Goal: Task Accomplishment & Management: Manage account settings

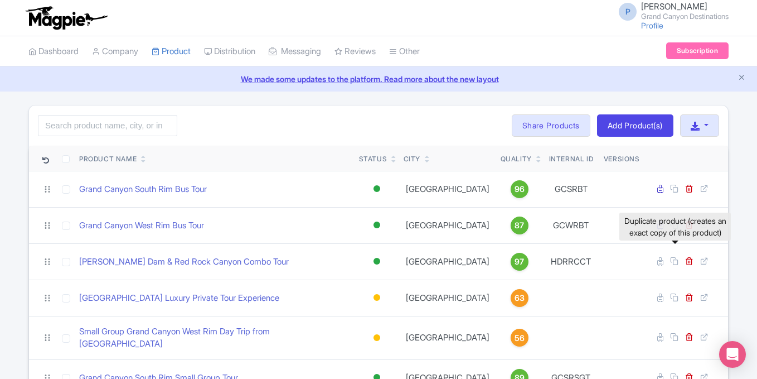
scroll to position [125, 0]
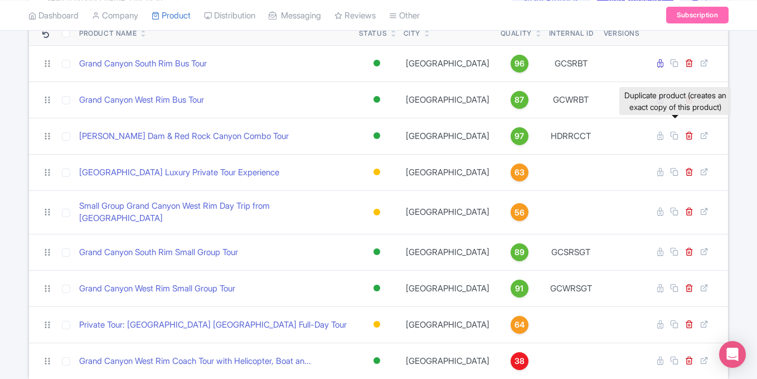
click at [676, 135] on icon at bounding box center [674, 135] width 8 height 8
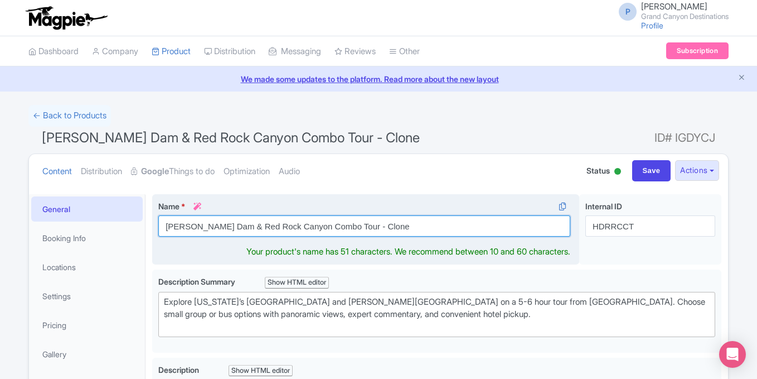
drag, startPoint x: 294, startPoint y: 227, endPoint x: 399, endPoint y: 224, distance: 104.3
click at [399, 224] on input "Hoover Dam & Red Rock Canyon Combo Tour - Clone" at bounding box center [364, 225] width 412 height 21
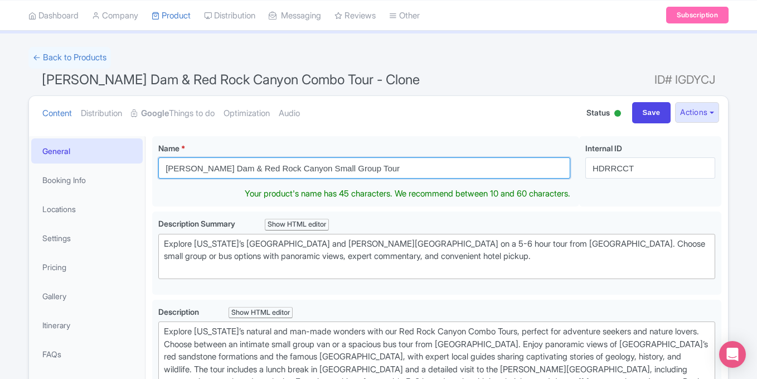
scroll to position [68, 0]
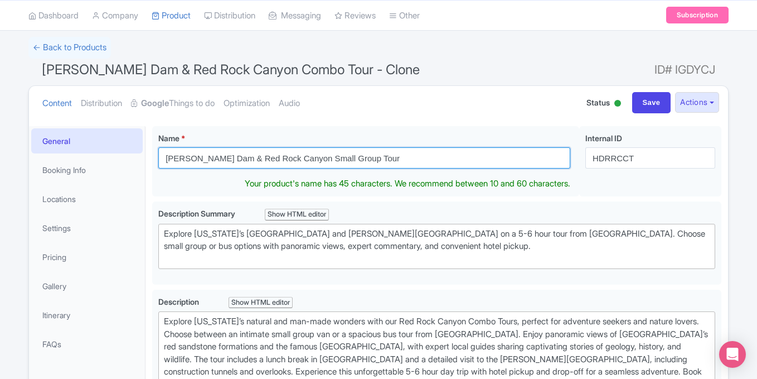
type input "[PERSON_NAME] Dam & Red Rock Canyon Small Group Tour"
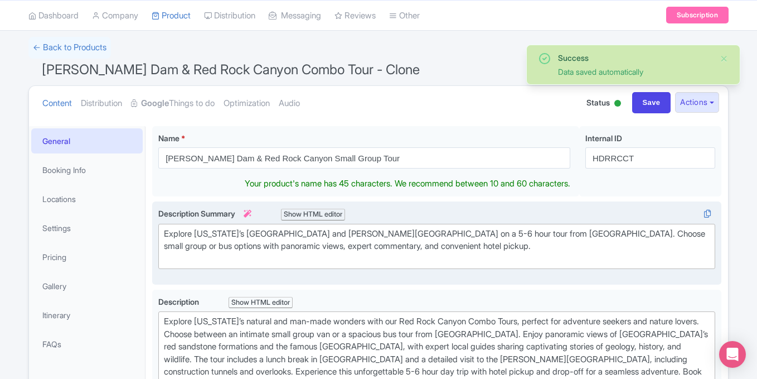
click at [336, 238] on div "Explore Nevada’s Red Rock Canyon and Hoover Dam on a 5-6 hour tour from Las Veg…" at bounding box center [437, 246] width 546 height 38
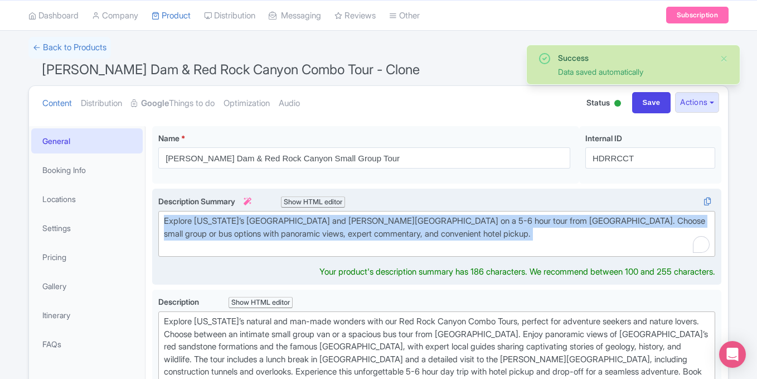
paste trix-editor "erience the Best of Nevada’s Natural and Engineering Wonders in Comfort and Sty…"
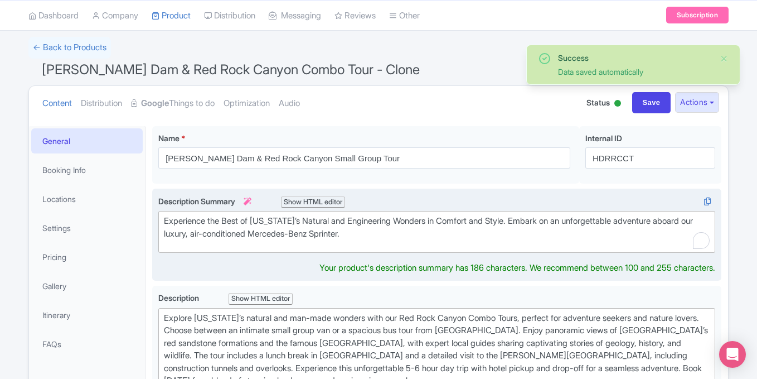
type trix-editor "<div>Experience the Best of Nevada’s Natural and Engineering Wonders in Comfort…"
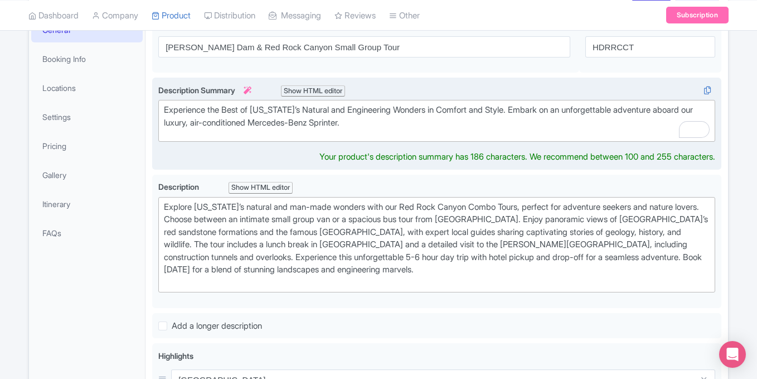
scroll to position [180, 0]
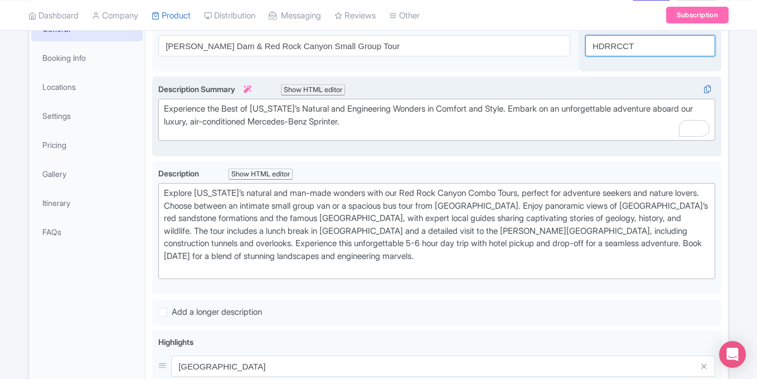
drag, startPoint x: 619, startPoint y: 45, endPoint x: 671, endPoint y: 45, distance: 51.3
click at [671, 45] on input "HDRRCCT" at bounding box center [650, 45] width 130 height 21
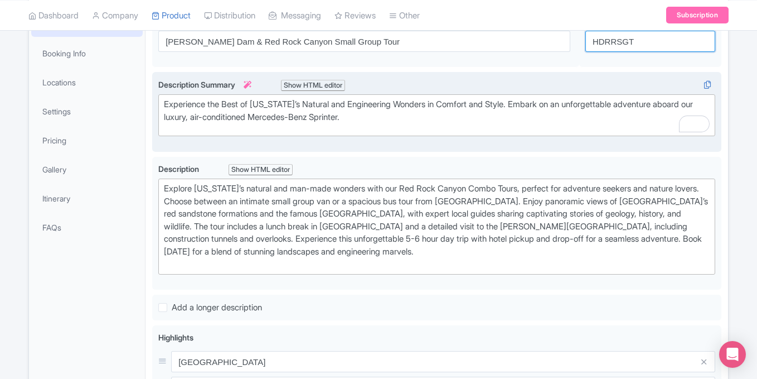
scroll to position [186, 0]
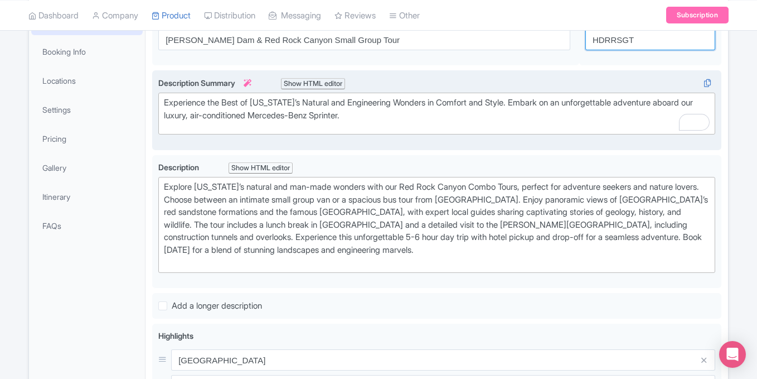
type input "HDRRSGT"
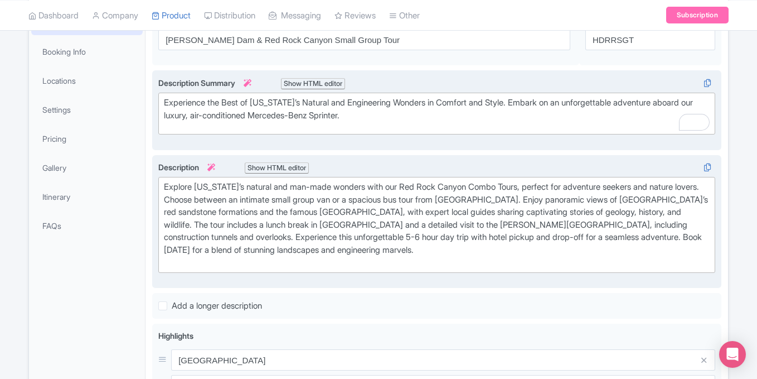
click at [318, 241] on div "Explore Nevada’s natural and man-made wonders with our Red Rock Canyon Combo To…" at bounding box center [437, 225] width 546 height 88
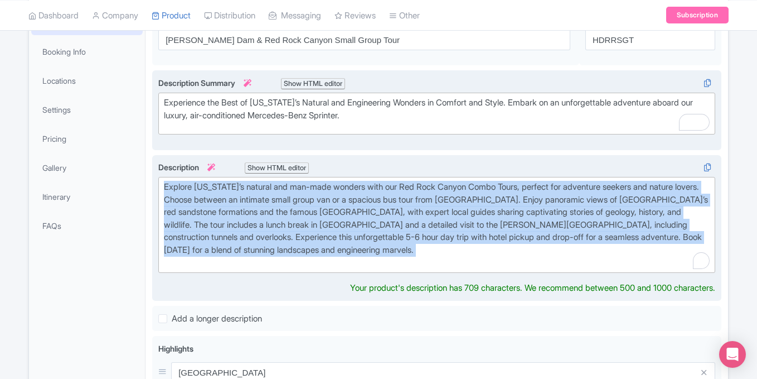
paste trix-editor "Discover Nevada's top natural and engineering wonders on our Hoover Dam &amp; R…"
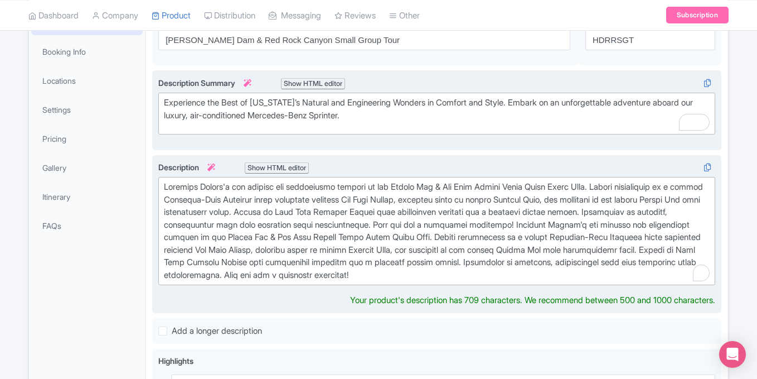
type trix-editor "<div>Discover Nevada's top natural and engineering wonders on our Hoover Dam &a…"
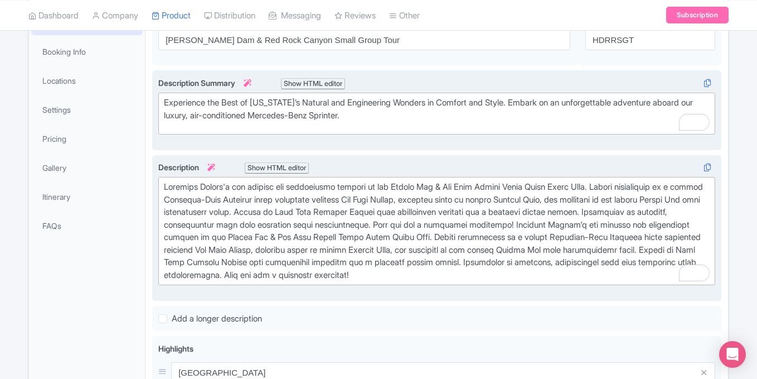
click at [745, 250] on div "Success Data saved automatically ← Back to Products Hoover Dam & Red Rock Canyo…" at bounding box center [378, 376] width 757 height 914
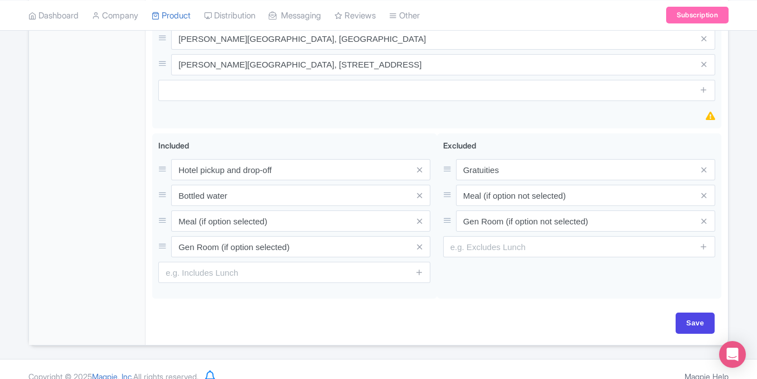
scroll to position [678, 0]
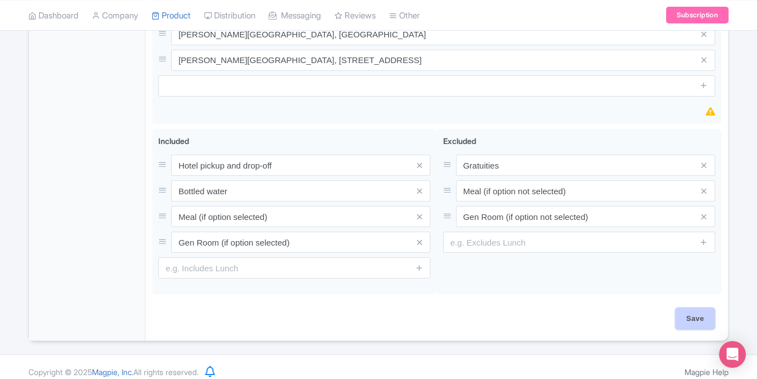
click at [685, 317] on input "Save" at bounding box center [695, 318] width 39 height 21
type input "Saving..."
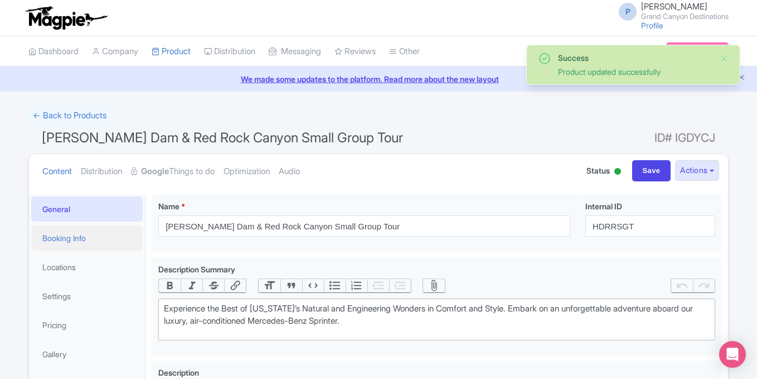
click at [87, 232] on link "Booking Info" at bounding box center [87, 237] width 112 height 25
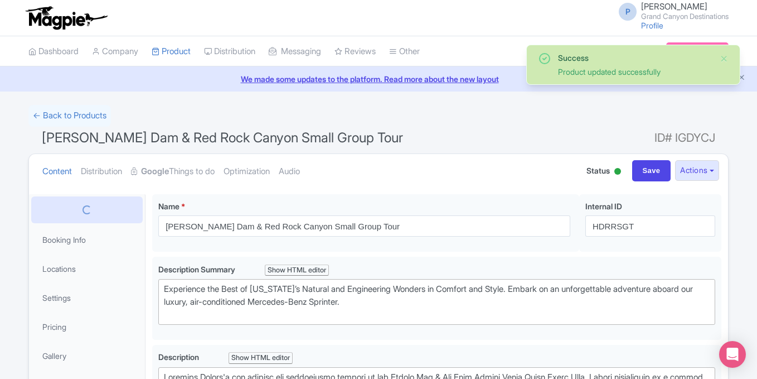
scroll to position [194, 0]
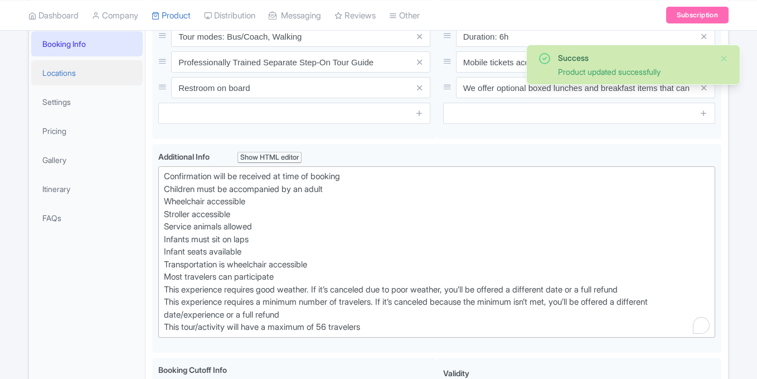
scroll to position [194, 0]
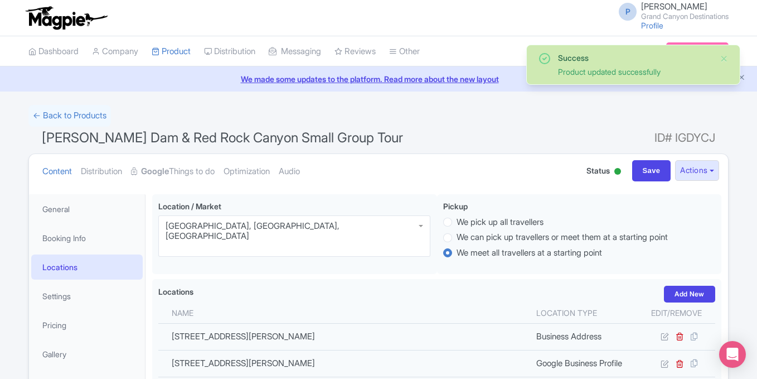
scroll to position [194, 0]
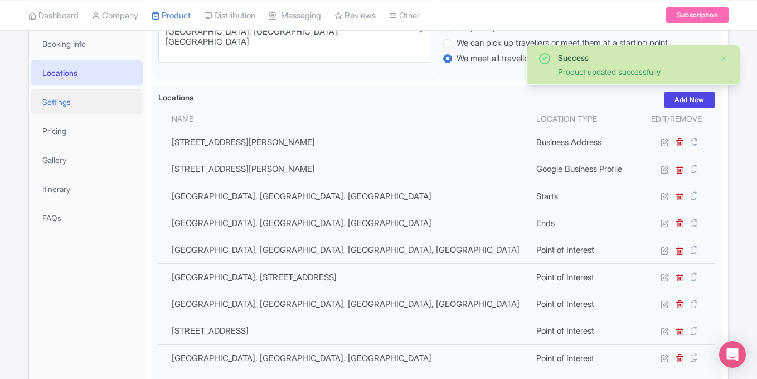
click at [56, 113] on link "Settings" at bounding box center [87, 101] width 112 height 25
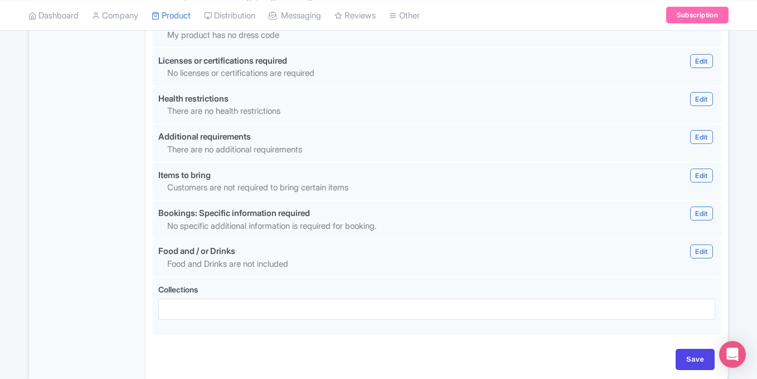
scroll to position [1061, 0]
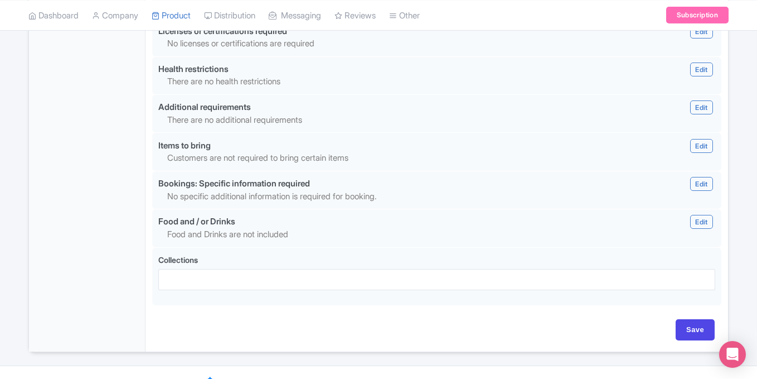
click at [684, 321] on div "Save" at bounding box center [436, 335] width 569 height 32
click at [687, 319] on input "Save" at bounding box center [695, 329] width 39 height 21
type input "Saving..."
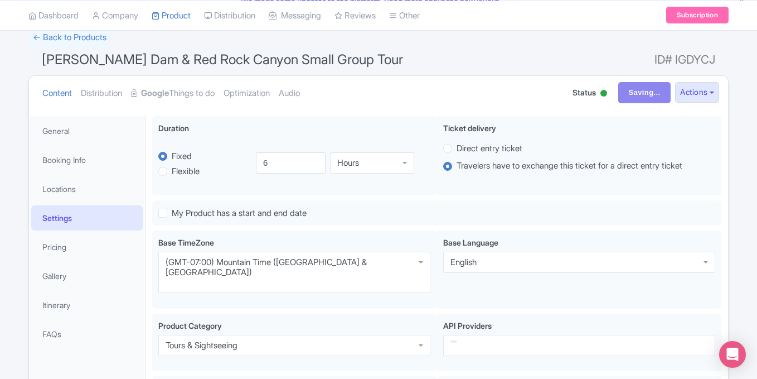
scroll to position [60, 0]
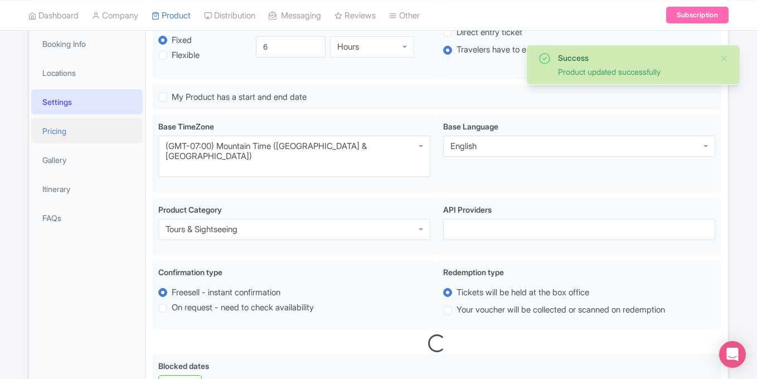
scroll to position [194, 0]
click at [78, 134] on link "Pricing" at bounding box center [87, 130] width 112 height 25
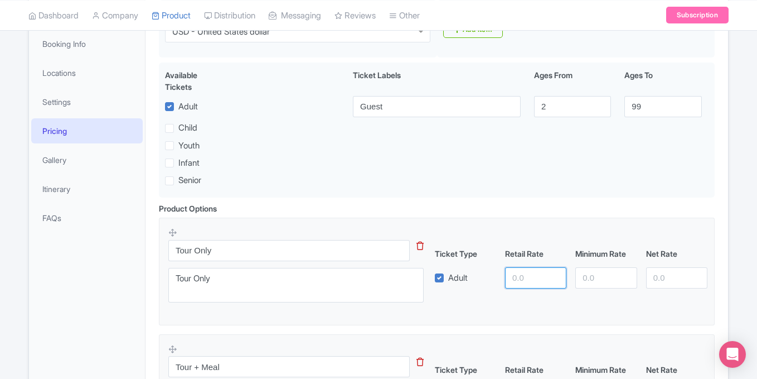
click at [507, 284] on input "number" at bounding box center [535, 277] width 61 height 21
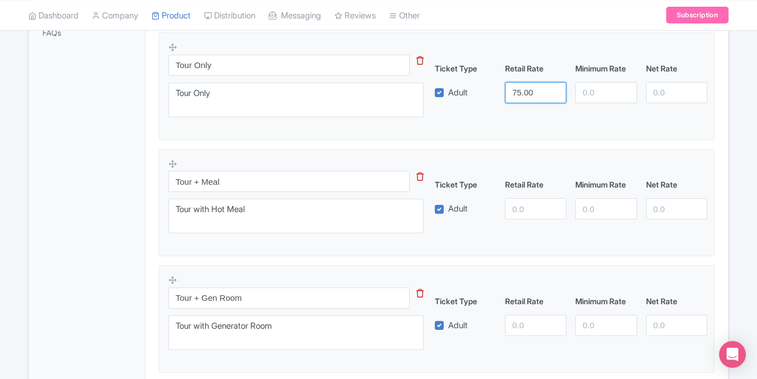
scroll to position [381, 0]
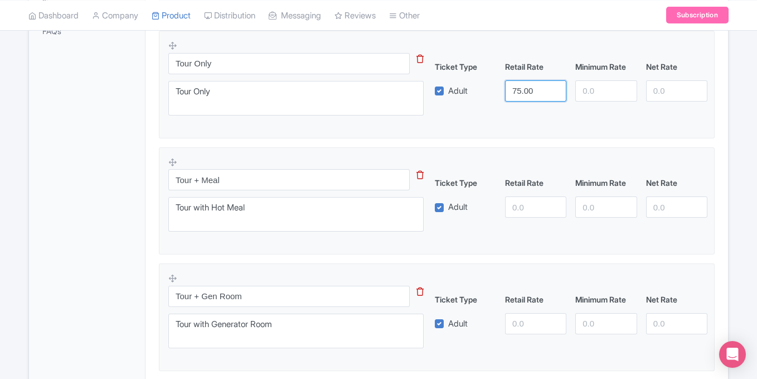
type input "75.00"
click at [537, 201] on input "number" at bounding box center [535, 206] width 61 height 21
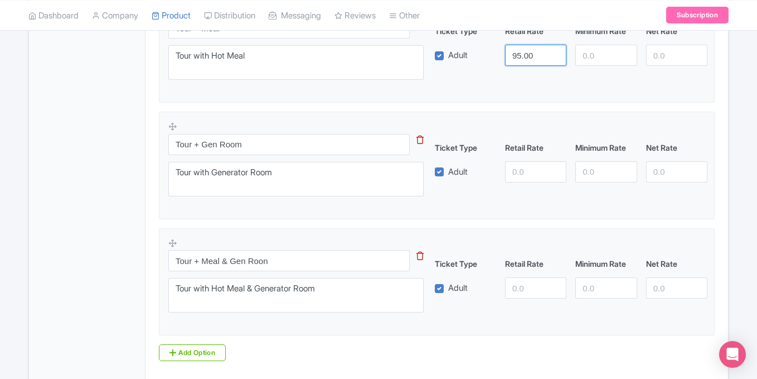
scroll to position [535, 0]
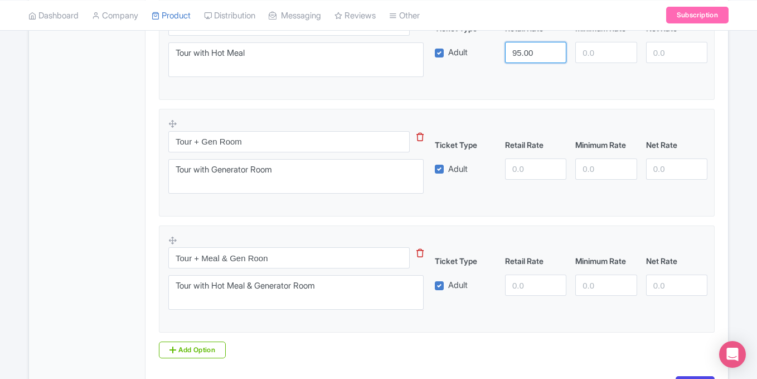
type input "95.00"
click at [531, 170] on input "number" at bounding box center [535, 168] width 61 height 21
type input "115.00"
click at [525, 285] on input "number" at bounding box center [535, 284] width 61 height 21
type input "135.00"
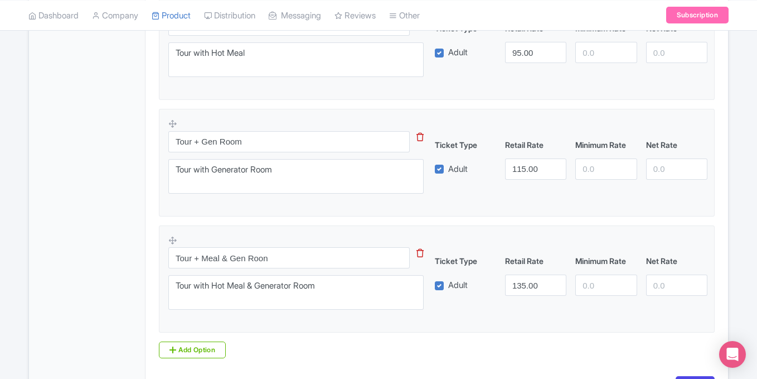
click at [521, 330] on fieldset "Tour + Meal & Gen Roon This tip has not data. Code: tip_option_name Tour with H…" at bounding box center [437, 279] width 556 height 108
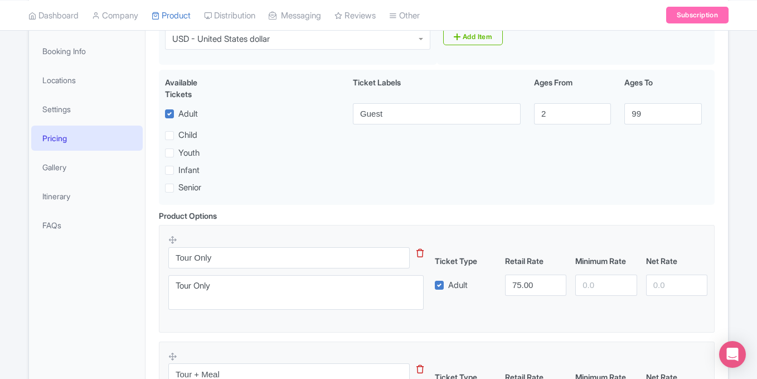
scroll to position [613, 0]
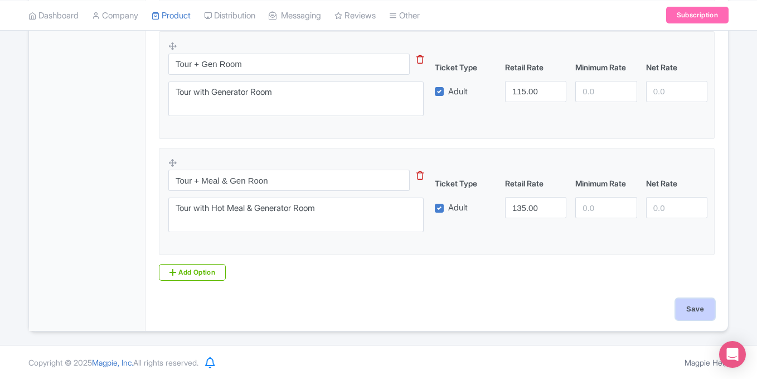
click at [710, 311] on input "Save" at bounding box center [695, 308] width 39 height 21
type input "Saving..."
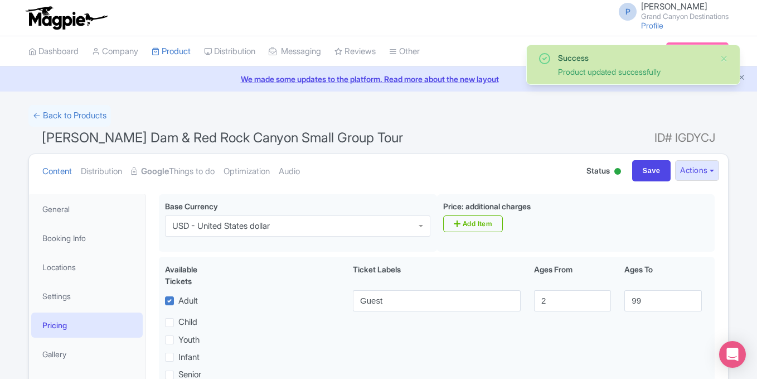
scroll to position [194, 0]
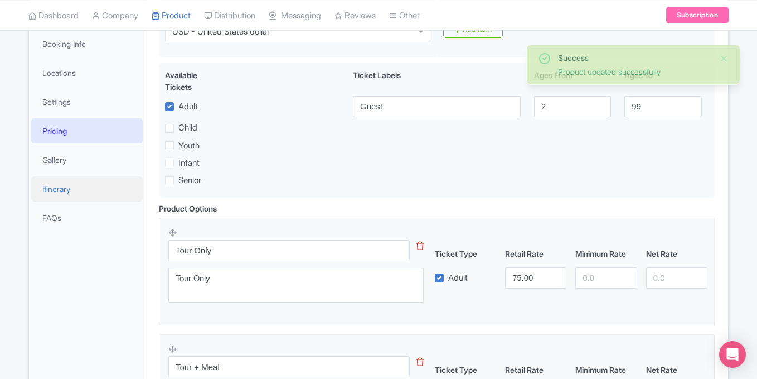
click at [66, 193] on link "Itinerary" at bounding box center [87, 188] width 112 height 25
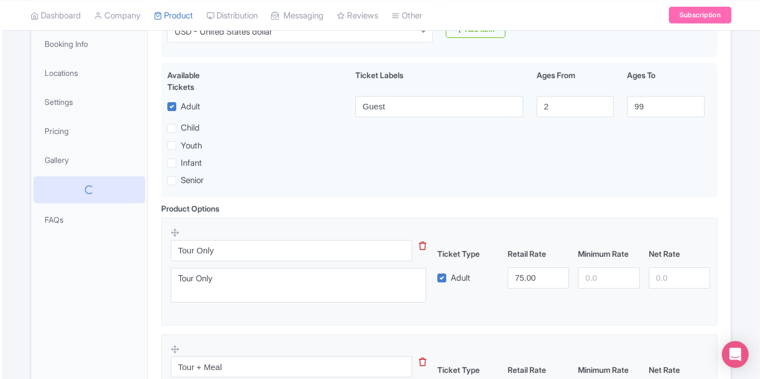
scroll to position [109, 0]
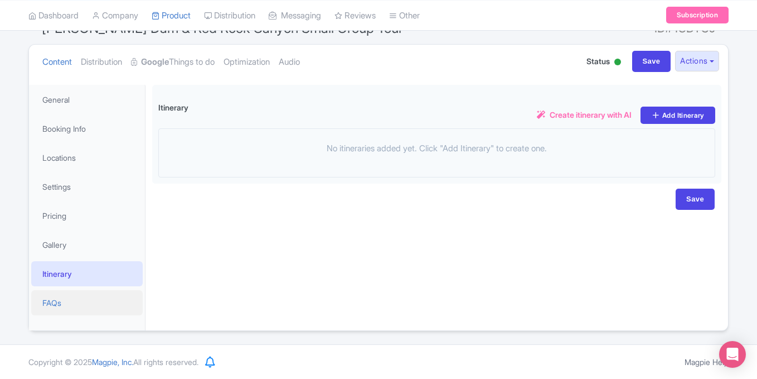
click at [56, 307] on link "FAQs" at bounding box center [87, 302] width 112 height 25
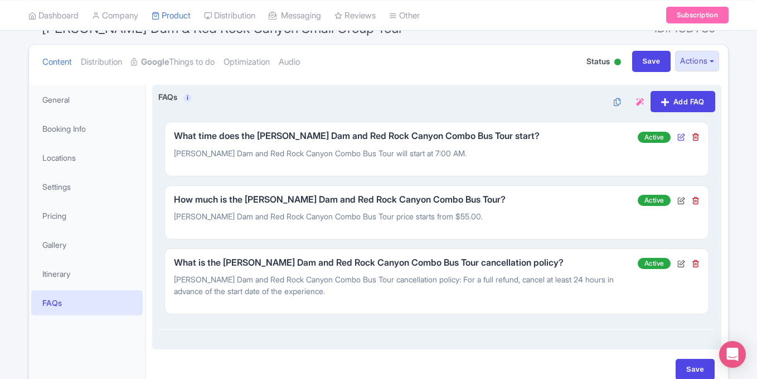
click at [679, 136] on icon at bounding box center [681, 137] width 8 height 8
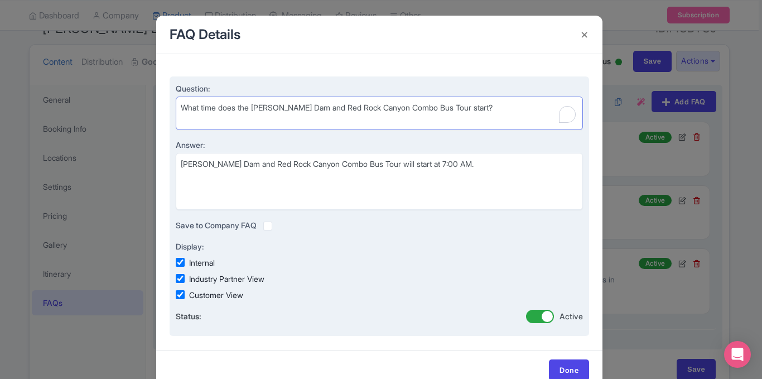
drag, startPoint x: 385, startPoint y: 98, endPoint x: 428, endPoint y: 102, distance: 43.7
click at [428, 102] on textarea "What time does the Hoover Dam and Red Rock Canyon Combo Bus Tour start?" at bounding box center [379, 112] width 407 height 33
type textarea "What time does the Hoover Dam and Red Rock Canyon Small Group Tour start?"
drag, startPoint x: 312, startPoint y: 163, endPoint x: 352, endPoint y: 163, distance: 40.2
click at [352, 163] on textarea "Hoover Dam and Red Rock Canyon Combo Bus Tour will start at 7:00 AM." at bounding box center [379, 181] width 407 height 57
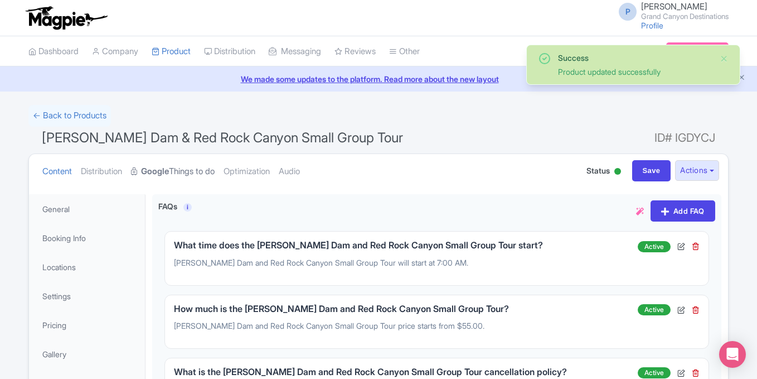
click at [189, 173] on link "Google Things to do" at bounding box center [173, 171] width 84 height 35
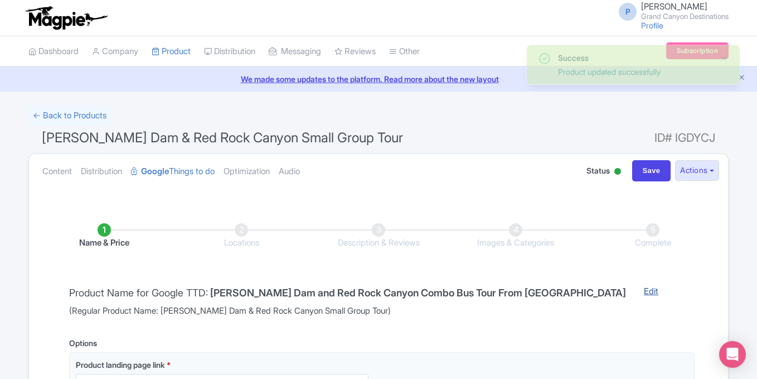
click at [633, 289] on link "Edit" at bounding box center [651, 301] width 37 height 32
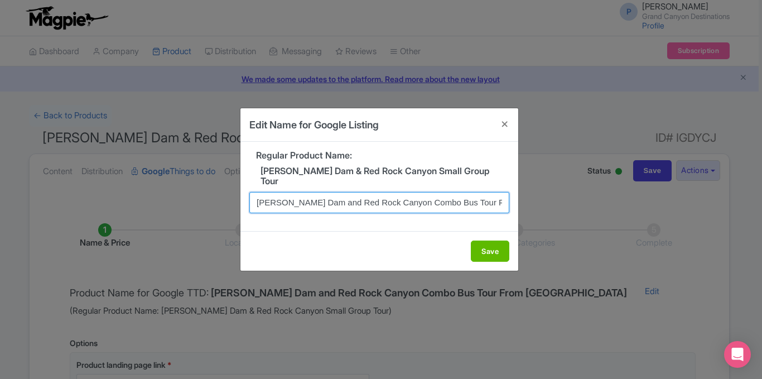
drag, startPoint x: 423, startPoint y: 196, endPoint x: 452, endPoint y: 194, distance: 29.0
click at [452, 194] on input "Hoover Dam and Red Rock Canyon Combo Bus Tour From Las Vegas" at bounding box center [379, 202] width 260 height 21
drag, startPoint x: 394, startPoint y: 197, endPoint x: 435, endPoint y: 195, distance: 40.8
click at [435, 195] on input "Hoover Dam and Red Rock Canyon Combo Bus Tour From Las Vegas" at bounding box center [379, 202] width 260 height 21
type input "Hoover Dam and Red Rock Canyon Small Group Tour From Las Vegas"
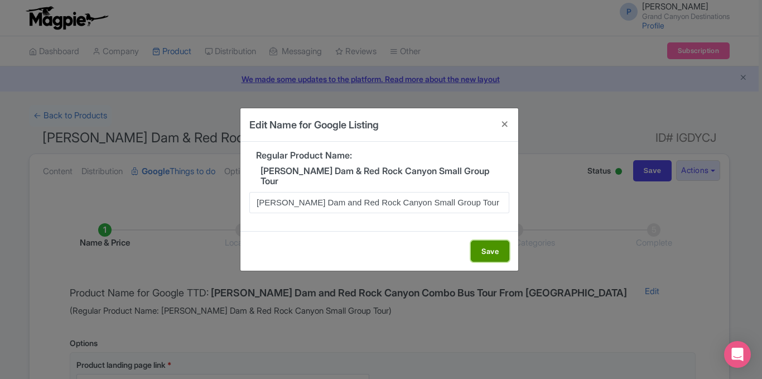
click at [497, 249] on button "Save" at bounding box center [490, 250] width 38 height 21
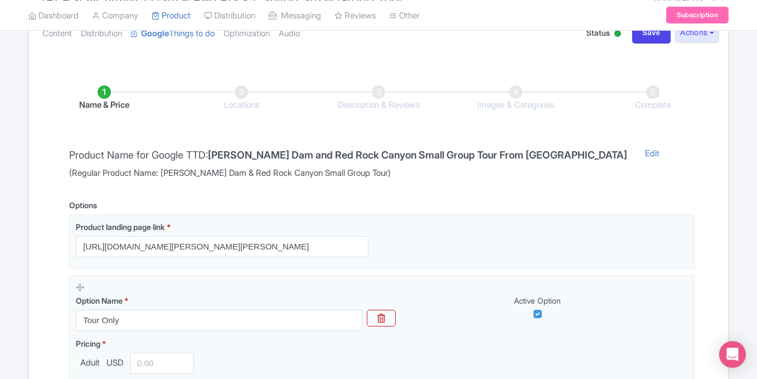
scroll to position [139, 0]
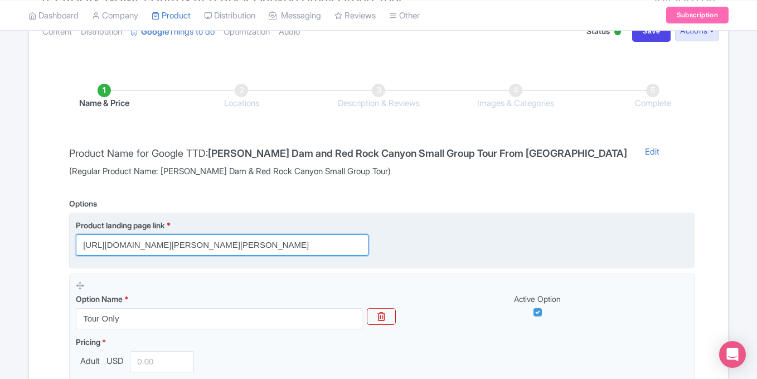
click at [232, 244] on input "https://www.grandcanyondestinations.com/hoover-dam-red-rock-canyon-tour/hoover-…" at bounding box center [222, 244] width 293 height 21
paste input "small-group"
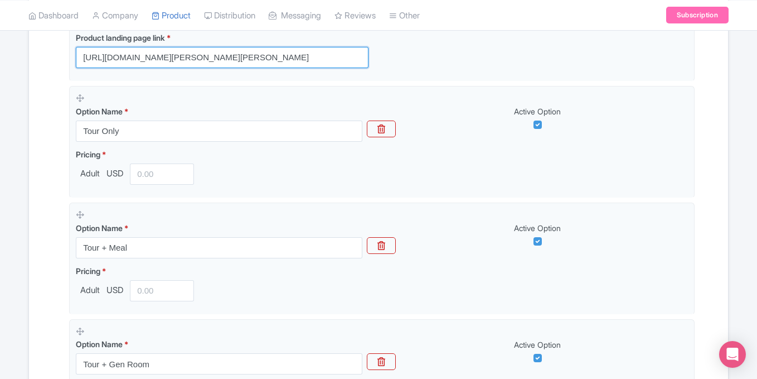
scroll to position [329, 0]
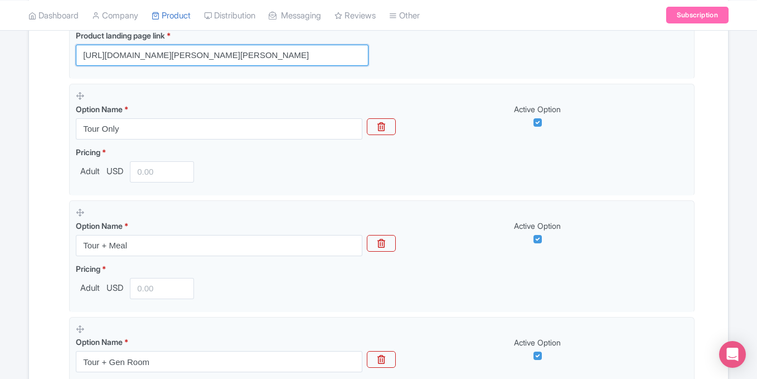
type input "https://www.grandcanyondestinations.com/hoover-dam-red-rock-canyon-tour/hoover-…"
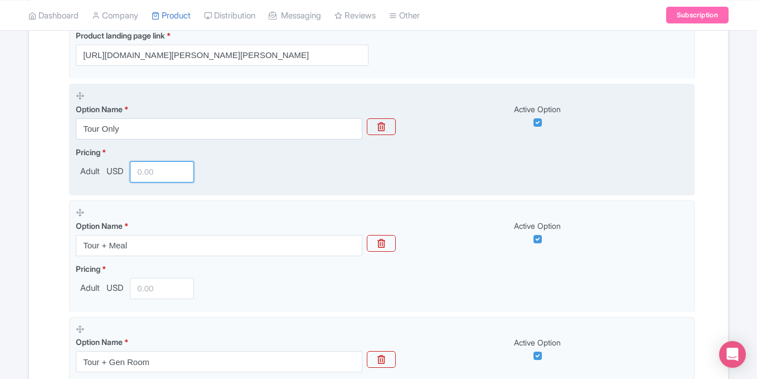
click at [149, 168] on input "number" at bounding box center [162, 171] width 64 height 21
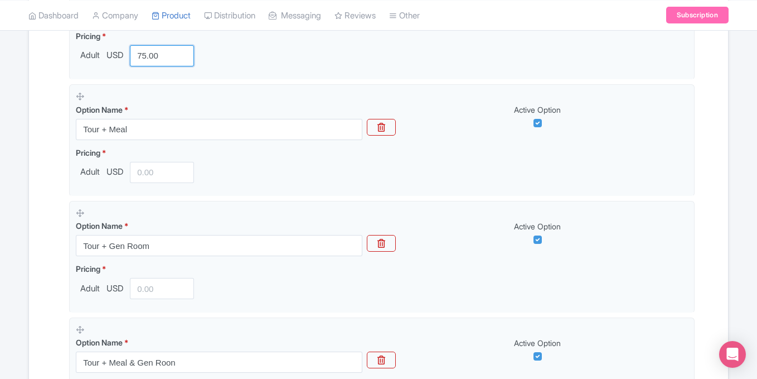
scroll to position [453, 0]
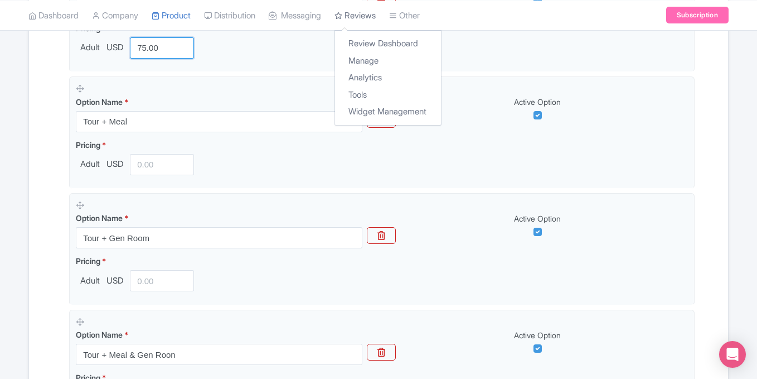
type input "75.00"
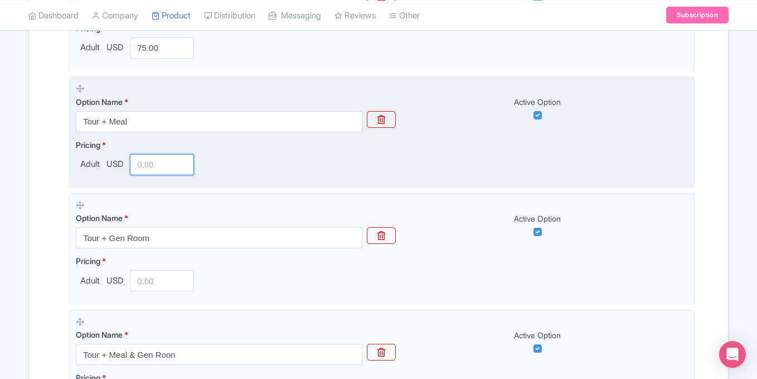
click at [146, 162] on input "number" at bounding box center [162, 164] width 64 height 21
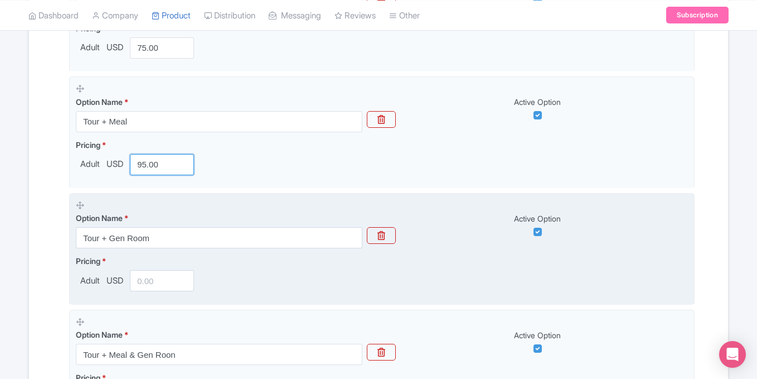
type input "95.00"
click at [145, 281] on input "number" at bounding box center [162, 280] width 64 height 21
type input "115.00"
click at [305, 264] on div "Pricing * Adult USD 115.00" at bounding box center [382, 273] width 612 height 36
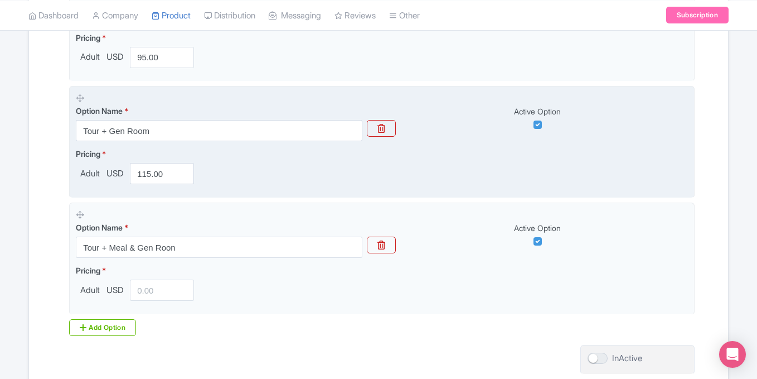
scroll to position [631, 0]
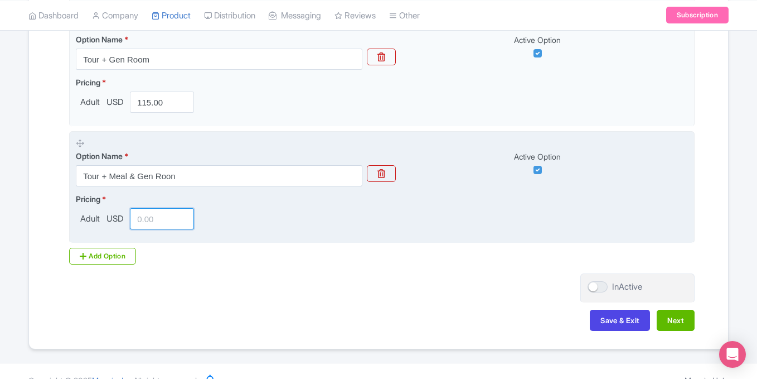
click at [137, 218] on input "number" at bounding box center [162, 218] width 64 height 21
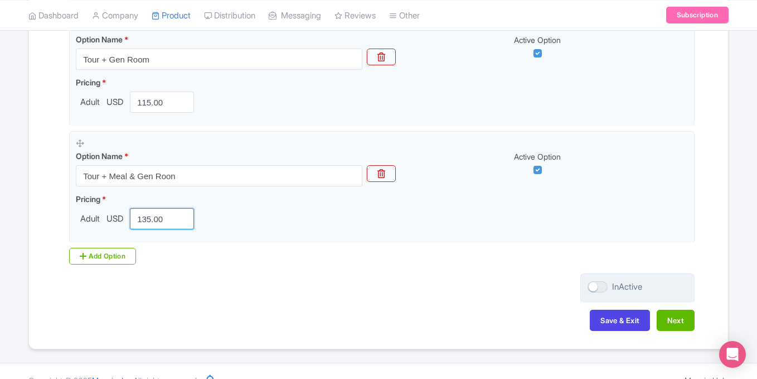
type input "135.00"
click at [604, 285] on div at bounding box center [598, 286] width 20 height 11
click at [595, 285] on input "InActive" at bounding box center [591, 286] width 7 height 7
checkbox input "true"
click at [685, 321] on button "Next" at bounding box center [676, 319] width 38 height 21
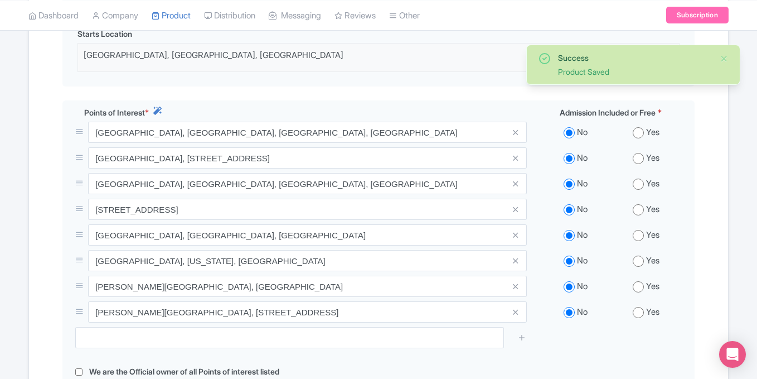
scroll to position [496, 0]
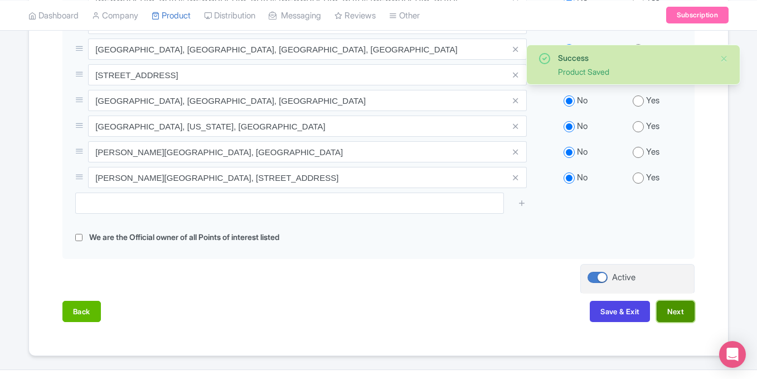
click at [662, 311] on button "Next" at bounding box center [676, 311] width 38 height 21
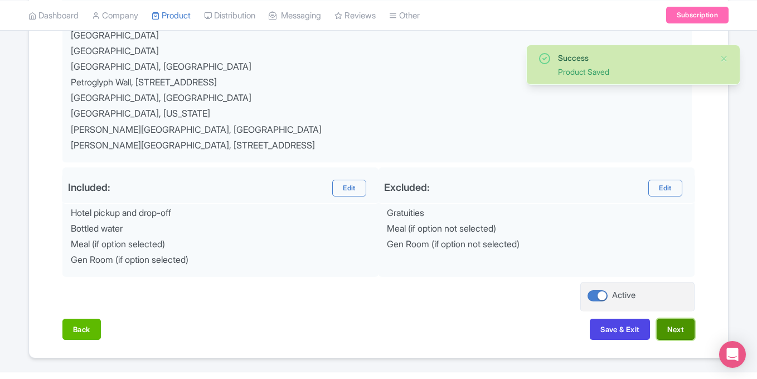
click at [669, 335] on button "Next" at bounding box center [676, 328] width 38 height 21
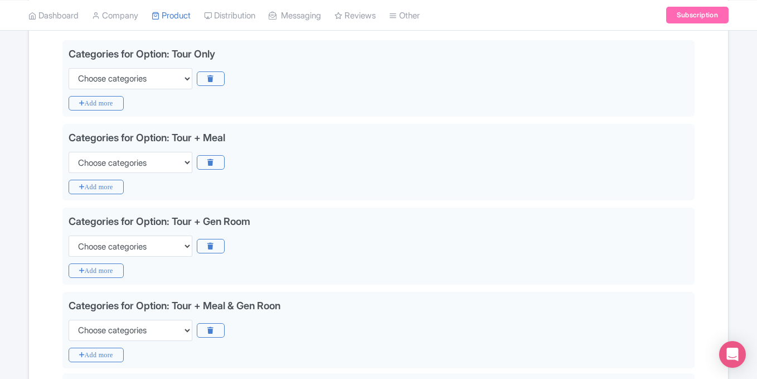
scroll to position [267, 0]
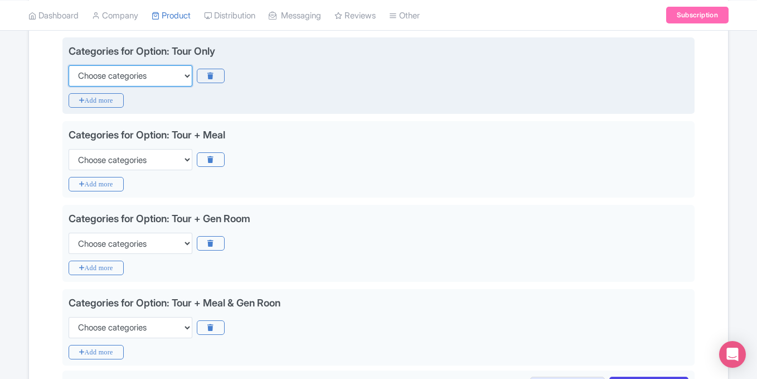
click at [176, 75] on select "Choose categories Adults Only Animals Audio Guide Beaches Bike Tours Boat Tours…" at bounding box center [131, 75] width 124 height 21
select select "day-trips"
click at [69, 65] on select "Choose categories Adults Only Animals Audio Guide Beaches Bike Tours Boat Tours…" at bounding box center [131, 75] width 124 height 21
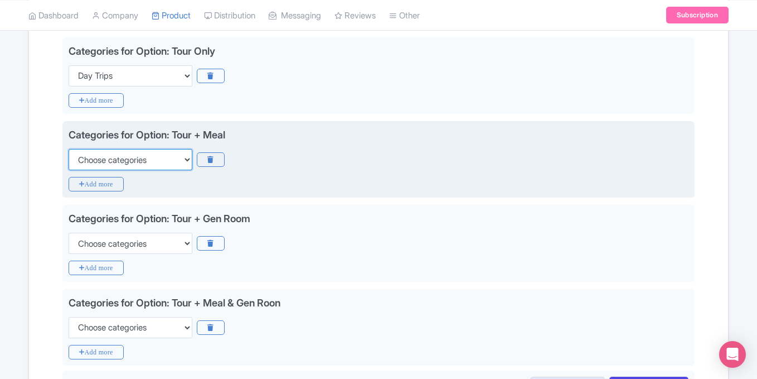
click at [144, 159] on select "Choose categories Adults Only Animals Audio Guide Beaches Bike Tours Boat Tours…" at bounding box center [131, 159] width 124 height 21
select select "day-trips"
click at [69, 149] on select "Choose categories Adults Only Animals Audio Guide Beaches Bike Tours Boat Tours…" at bounding box center [131, 159] width 124 height 21
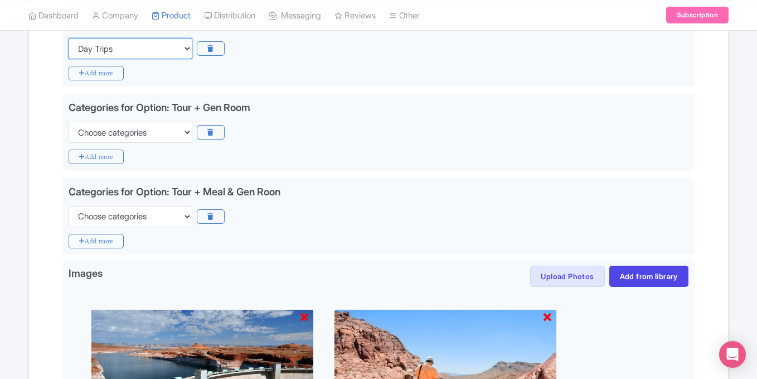
scroll to position [385, 0]
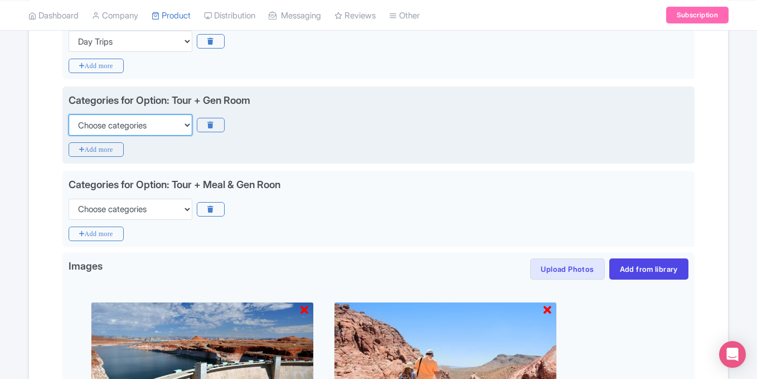
click at [171, 123] on select "Choose categories Adults Only Animals Audio Guide Beaches Bike Tours Boat Tours…" at bounding box center [131, 124] width 124 height 21
select select "day-trips"
click at [69, 114] on select "Choose categories Adults Only Animals Audio Guide Beaches Bike Tours Boat Tours…" at bounding box center [131, 124] width 124 height 21
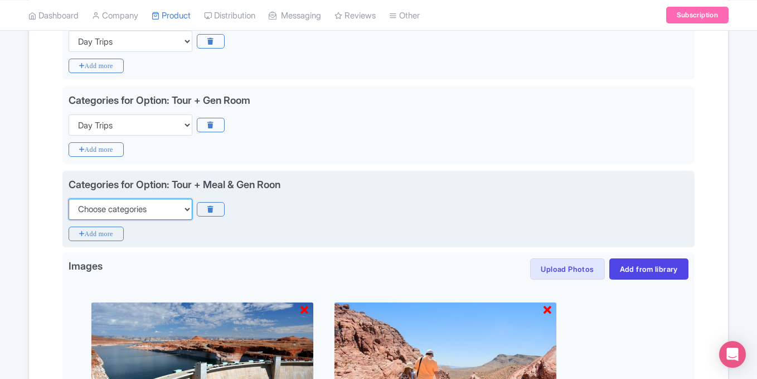
click at [165, 202] on select "Choose categories Adults Only Animals Audio Guide Beaches Bike Tours Boat Tours…" at bounding box center [131, 209] width 124 height 21
select select "day-trips"
click at [69, 199] on select "Choose categories Adults Only Animals Audio Guide Beaches Bike Tours Boat Tours…" at bounding box center [131, 209] width 124 height 21
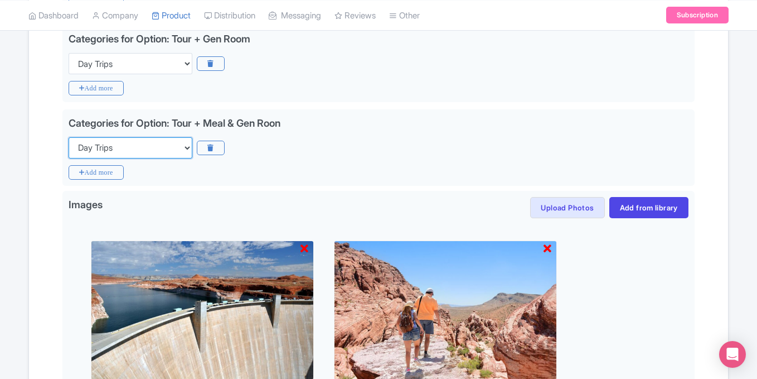
scroll to position [924, 0]
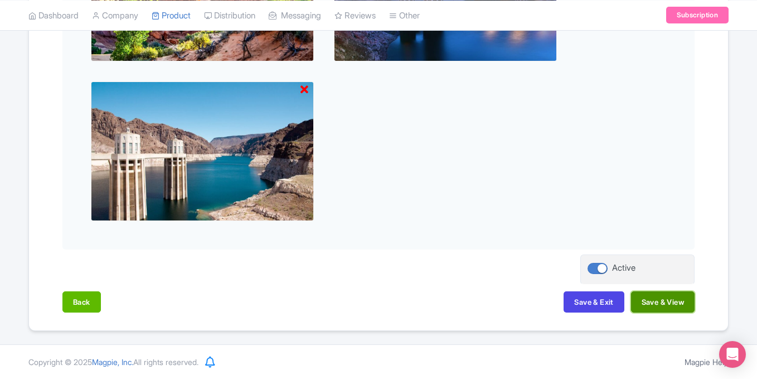
click at [661, 299] on button "Save & View" at bounding box center [663, 301] width 64 height 21
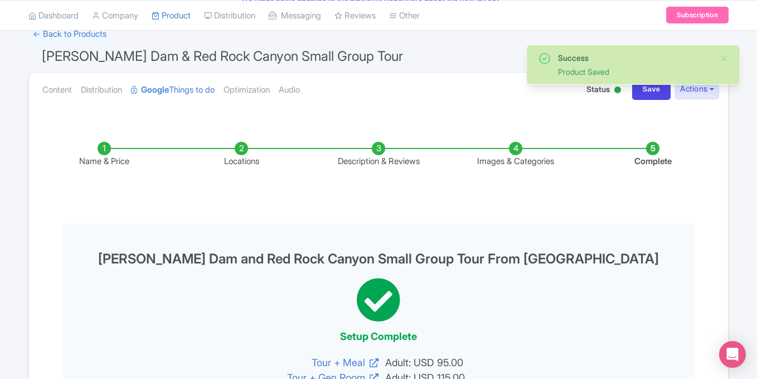
scroll to position [0, 0]
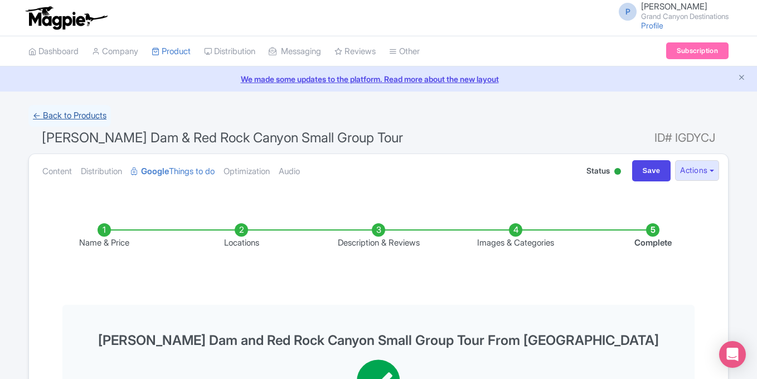
click at [79, 119] on link "← Back to Products" at bounding box center [69, 116] width 83 height 22
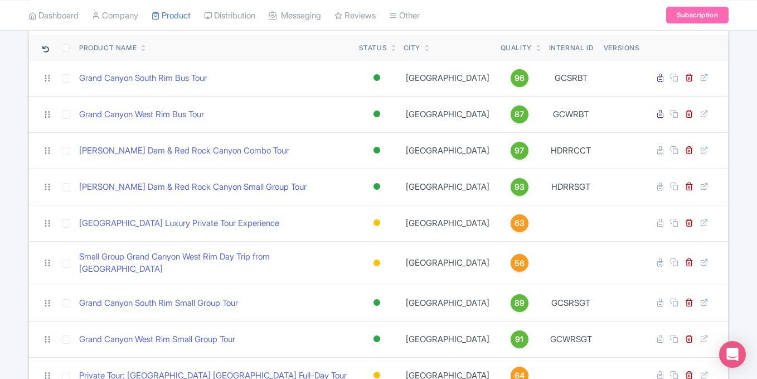
scroll to position [109, 0]
